Goal: Information Seeking & Learning: Learn about a topic

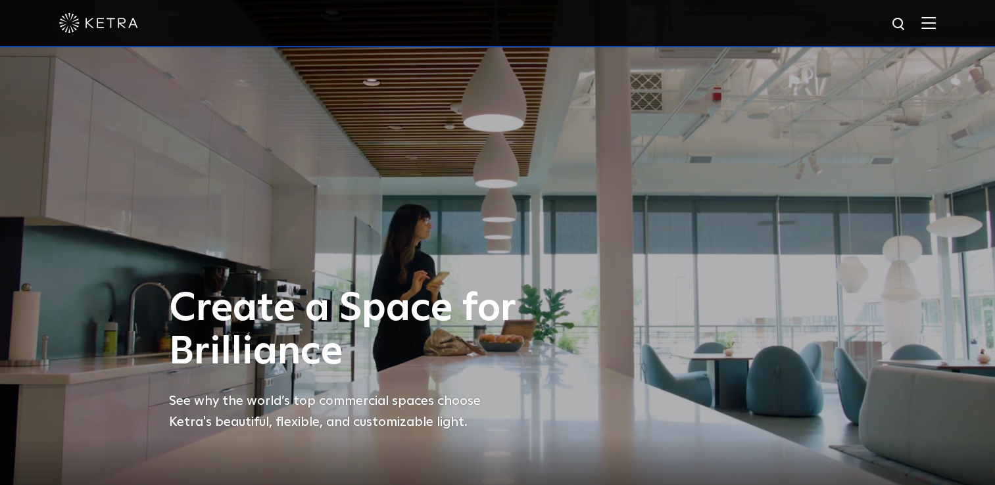
click at [935, 22] on img at bounding box center [928, 22] width 14 height 12
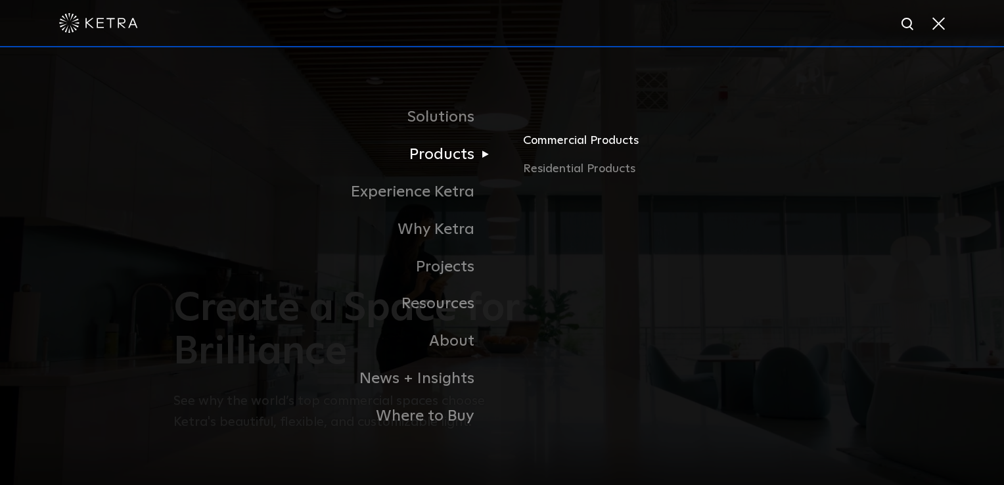
click at [542, 142] on link "Commercial Products" at bounding box center [677, 145] width 308 height 29
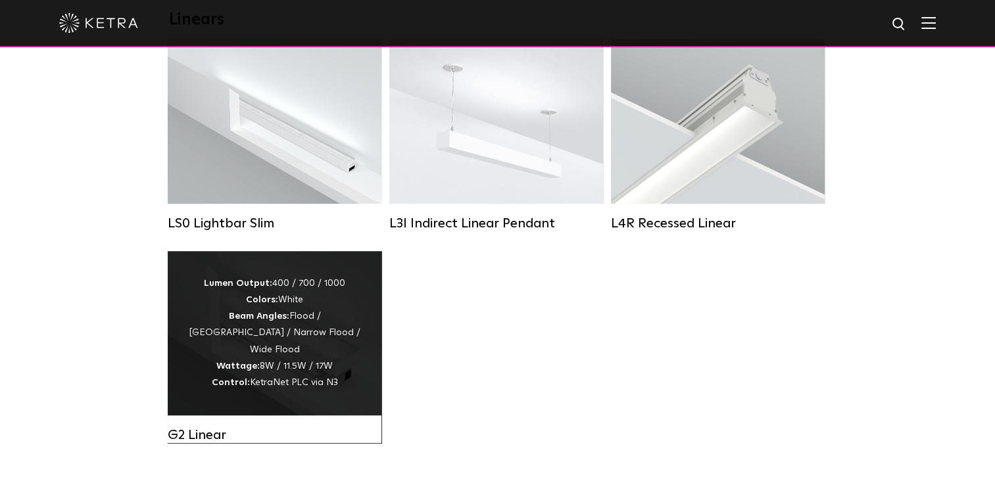
scroll to position [515, 0]
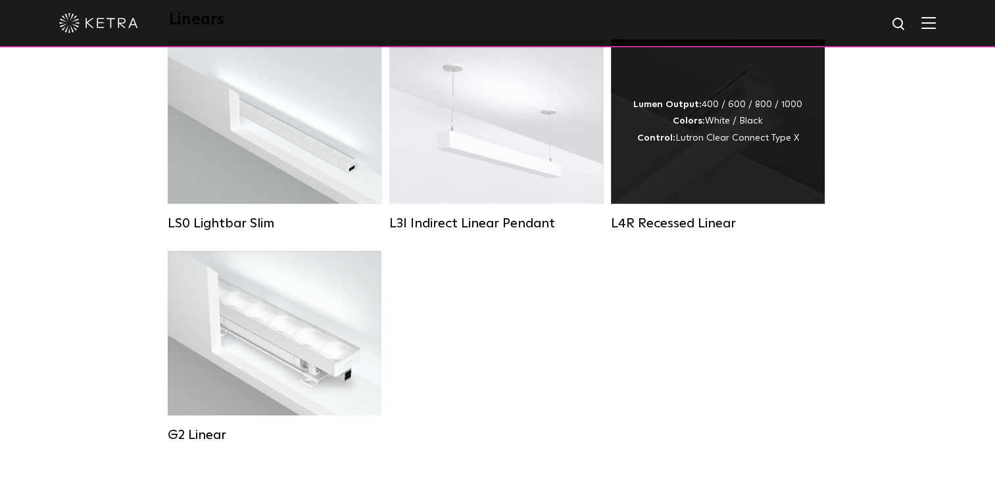
click at [674, 156] on div "Lumen Output: 400 / 600 / 800 / 1000 Colors: White / Black Control: Lutron Clea…" at bounding box center [718, 121] width 214 height 164
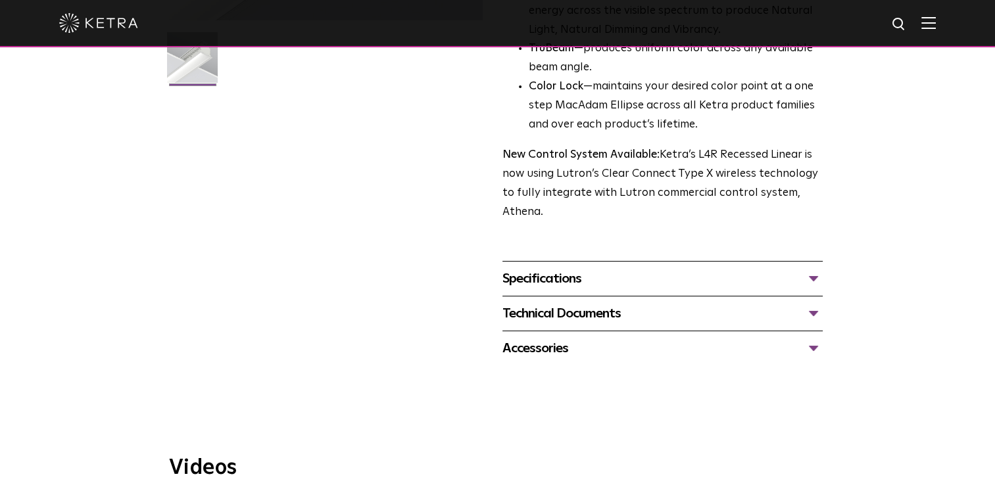
scroll to position [406, 0]
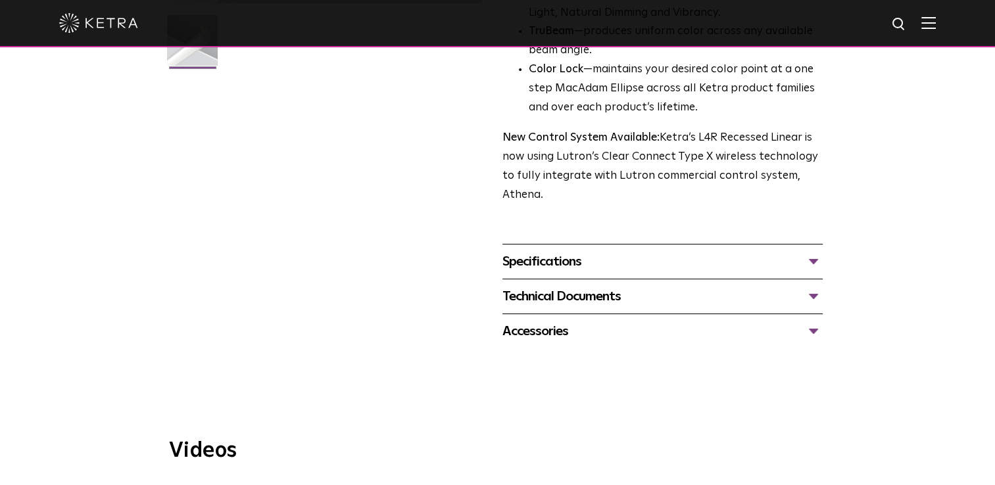
click at [640, 261] on div "Specifications" at bounding box center [662, 261] width 320 height 21
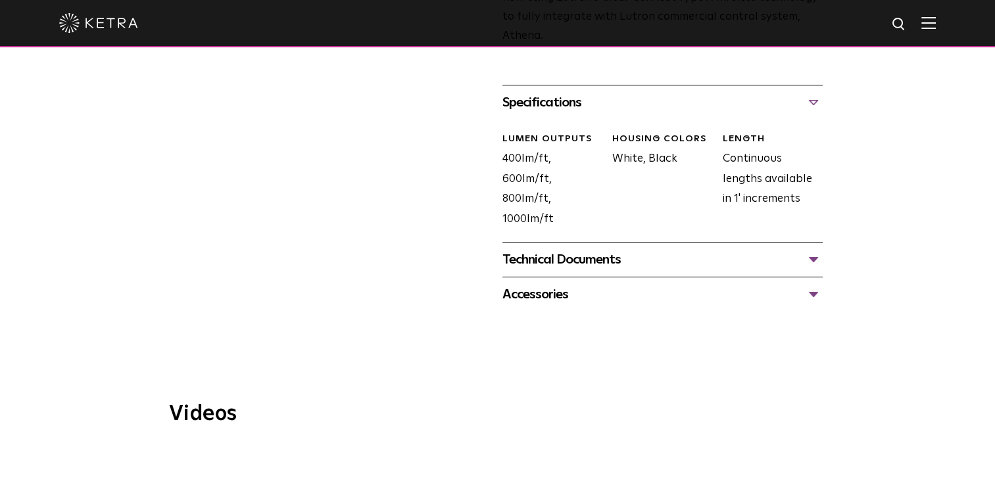
click at [640, 261] on div "Technical Documents" at bounding box center [662, 259] width 320 height 21
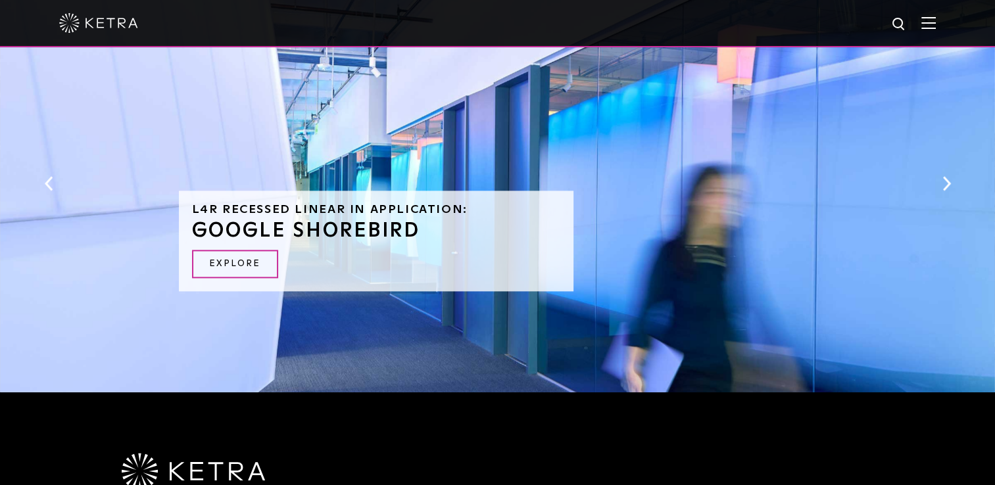
scroll to position [1543, 0]
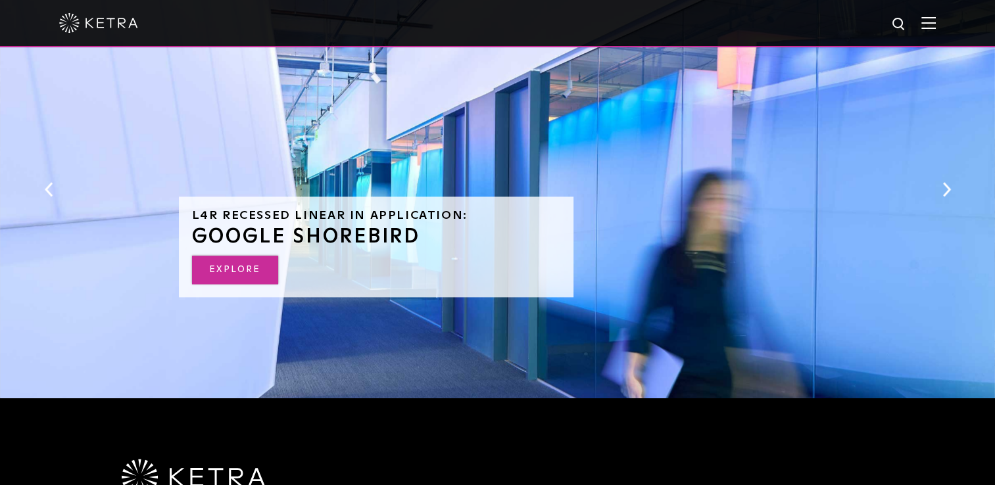
click at [261, 269] on link "EXPLORE" at bounding box center [235, 270] width 86 height 28
